Goal: Find specific page/section: Find specific page/section

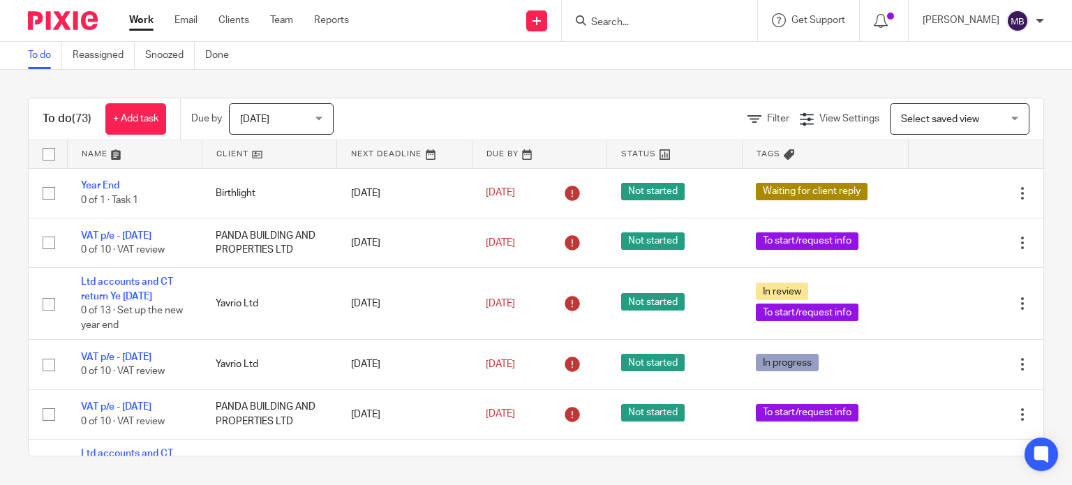
click at [672, 21] on input "Search" at bounding box center [652, 23] width 126 height 13
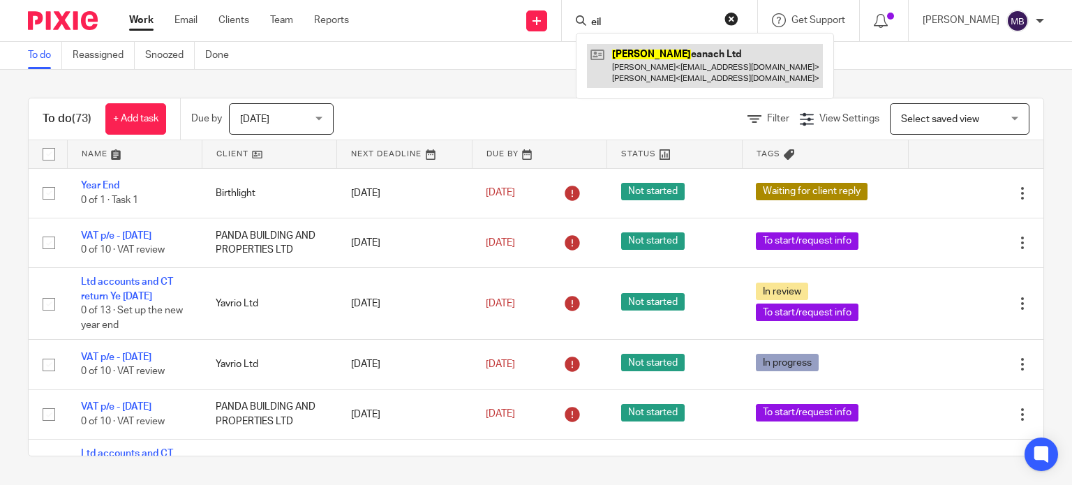
type input "eil"
click at [682, 60] on link at bounding box center [705, 65] width 236 height 43
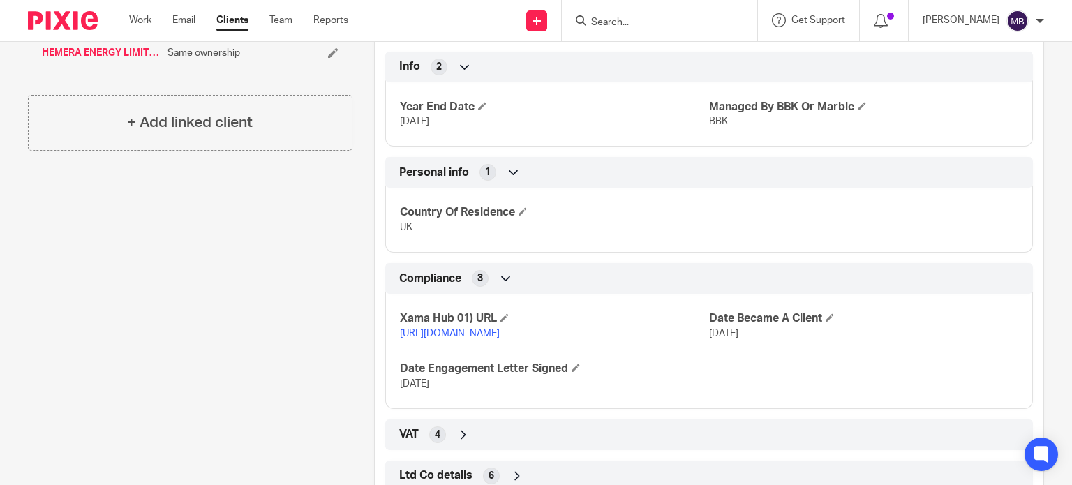
scroll to position [659, 0]
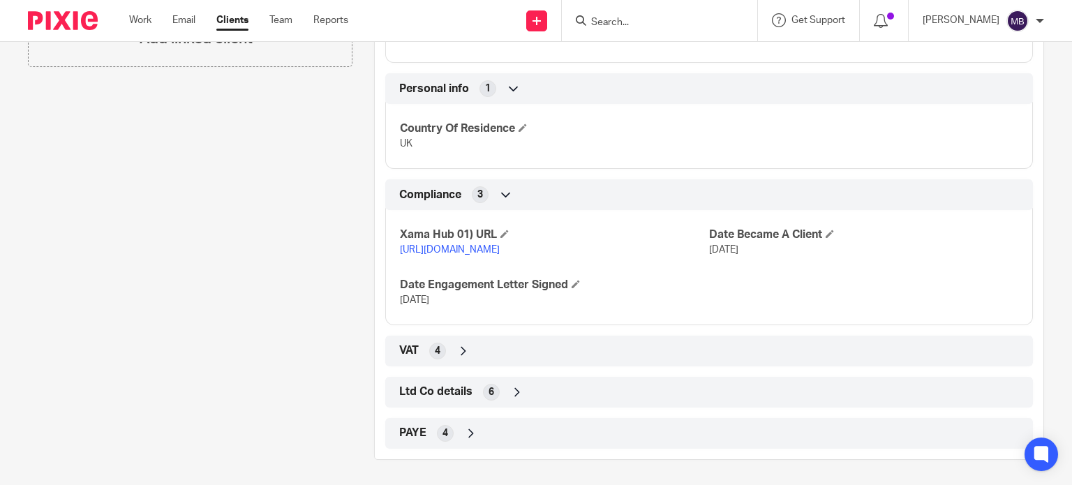
click at [466, 428] on icon at bounding box center [471, 433] width 14 height 14
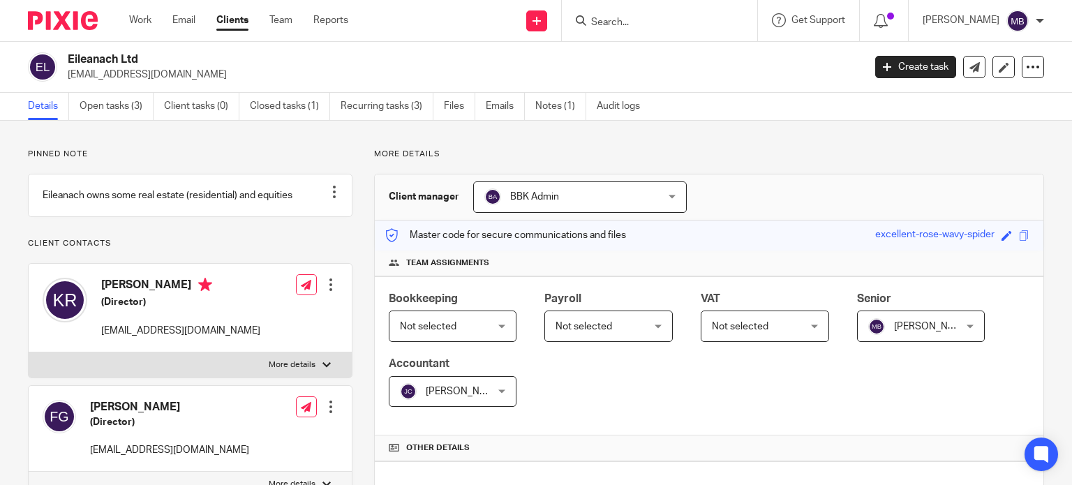
scroll to position [0, 0]
